Goal: Transaction & Acquisition: Subscribe to service/newsletter

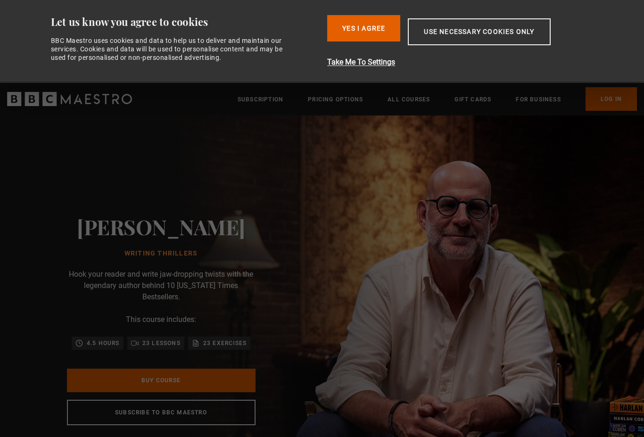
click at [528, 31] on button "Use necessary cookies only" at bounding box center [479, 31] width 142 height 27
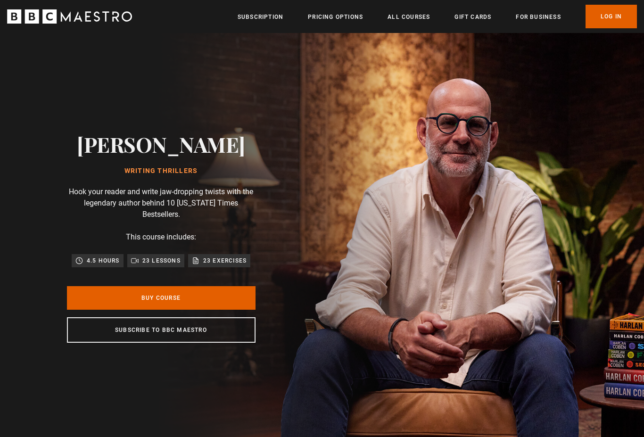
scroll to position [0, 1482]
click at [263, 17] on link "Subscription" at bounding box center [261, 16] width 46 height 9
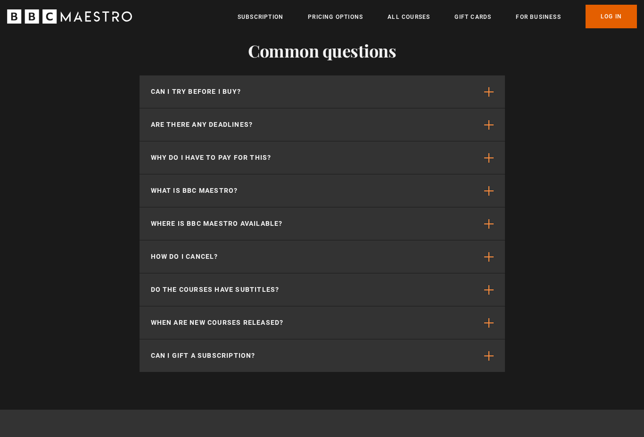
scroll to position [2490, 0]
click at [482, 174] on button "What is BBC Maestro?" at bounding box center [322, 190] width 365 height 33
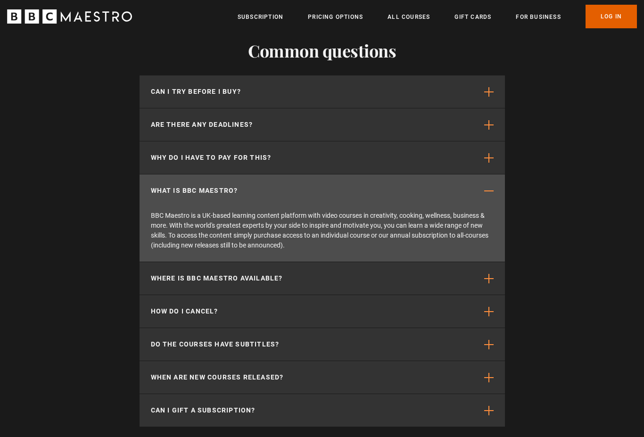
scroll to position [0, 494]
click at [485, 87] on span "button" at bounding box center [488, 91] width 9 height 9
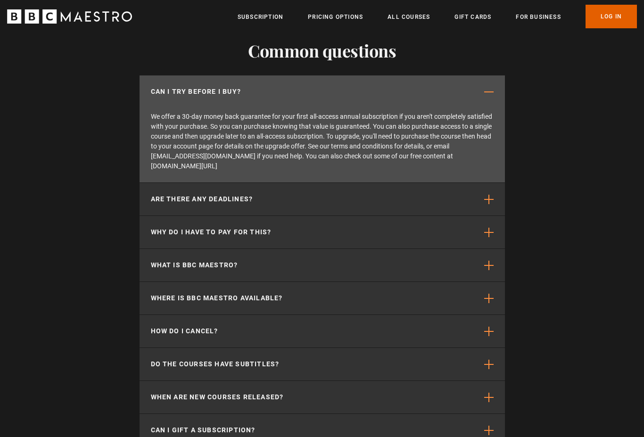
click at [480, 183] on button "Are there any deadlines?" at bounding box center [322, 199] width 365 height 33
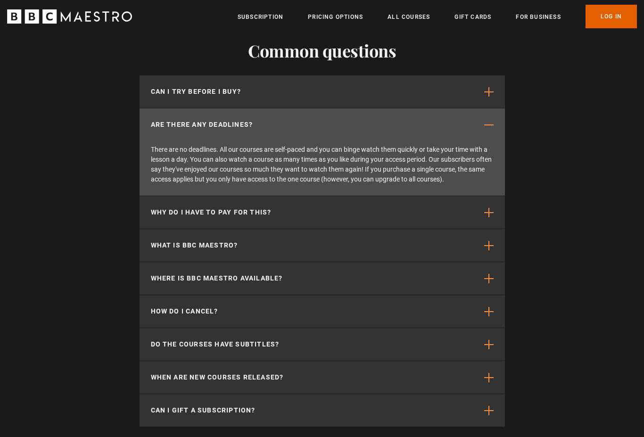
scroll to position [0, 617]
click at [484, 208] on span "button" at bounding box center [488, 212] width 9 height 9
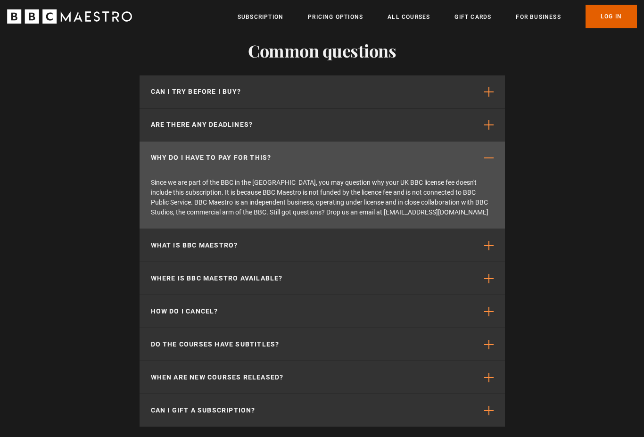
scroll to position [0, 741]
click at [484, 274] on span "button" at bounding box center [488, 278] width 9 height 9
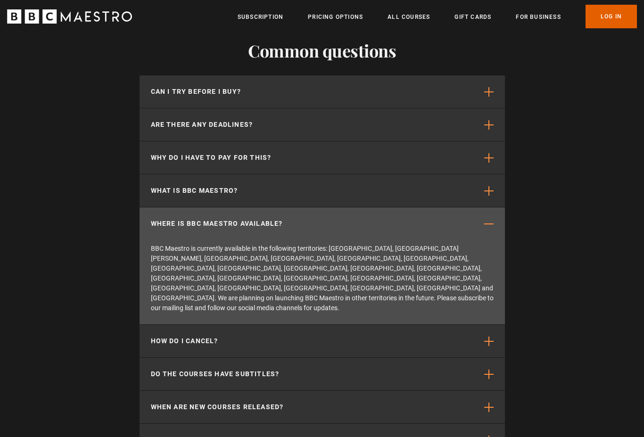
click at [490, 337] on span "button" at bounding box center [488, 341] width 9 height 9
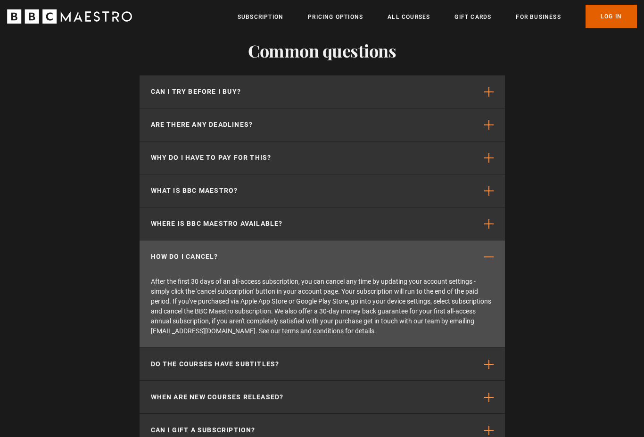
click at [485, 360] on span "button" at bounding box center [488, 364] width 9 height 9
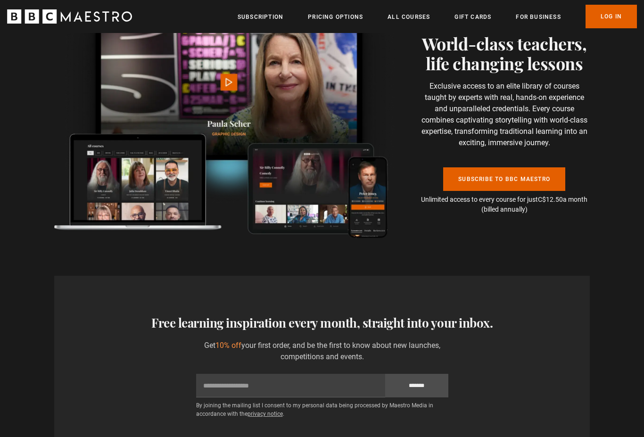
scroll to position [2040, 0]
click at [343, 18] on link "Pricing Options" at bounding box center [335, 16] width 55 height 9
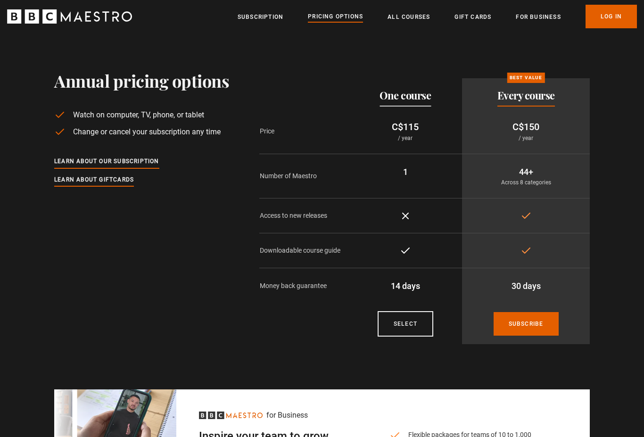
click at [533, 318] on link "Subscribe" at bounding box center [525, 324] width 65 height 24
